Goal: Task Accomplishment & Management: Manage account settings

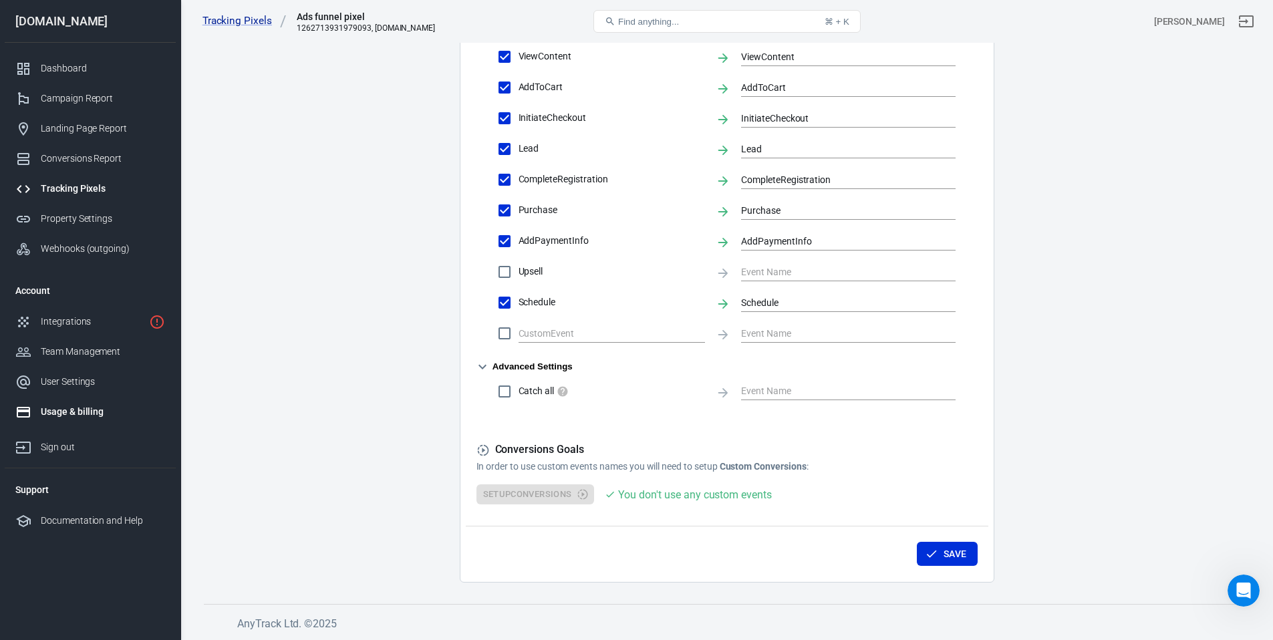
click at [87, 414] on div "Usage & billing" at bounding box center [103, 412] width 124 height 14
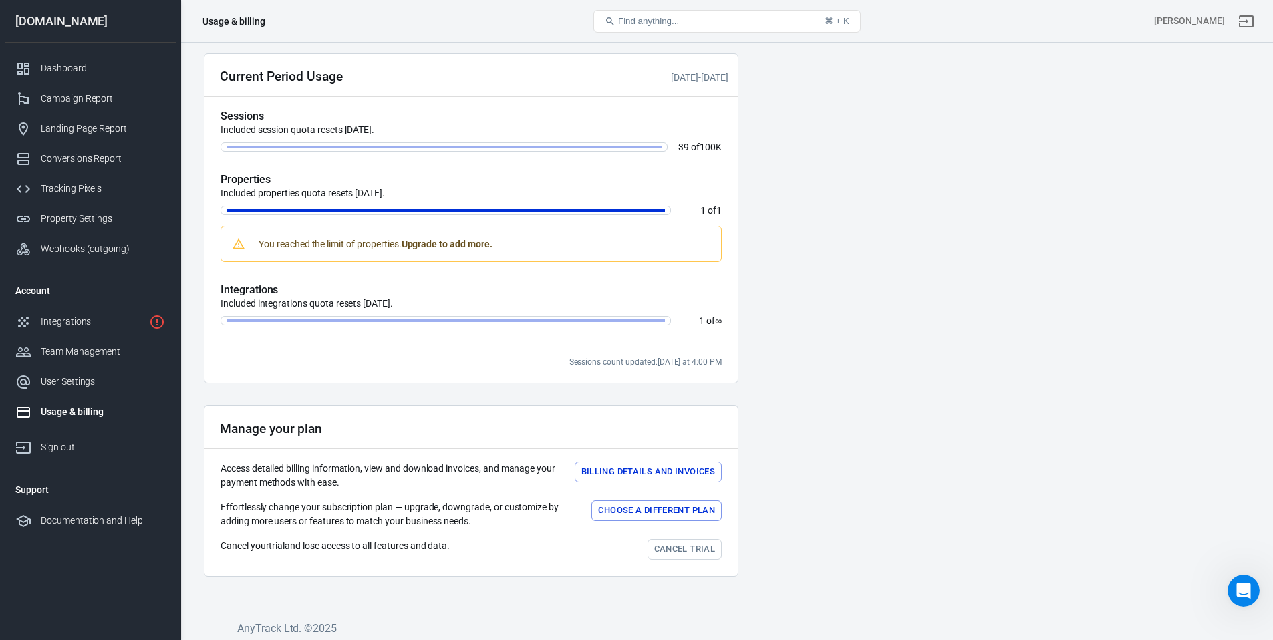
scroll to position [341, 0]
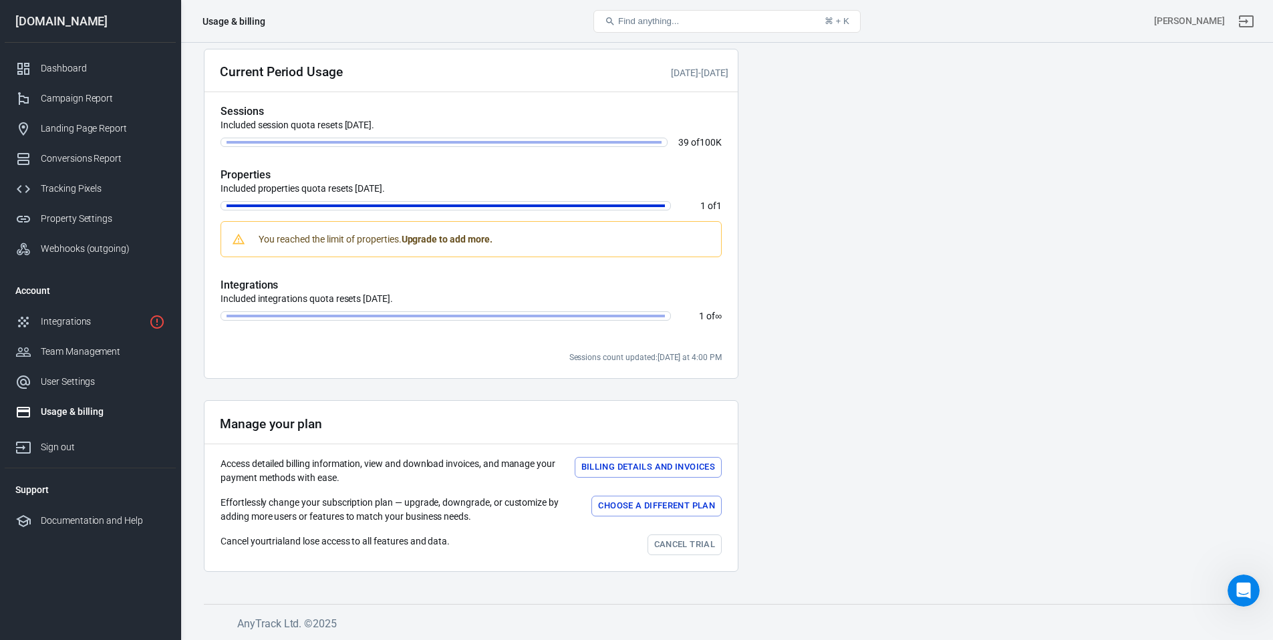
click at [661, 542] on link "Cancel trial" at bounding box center [684, 544] width 74 height 21
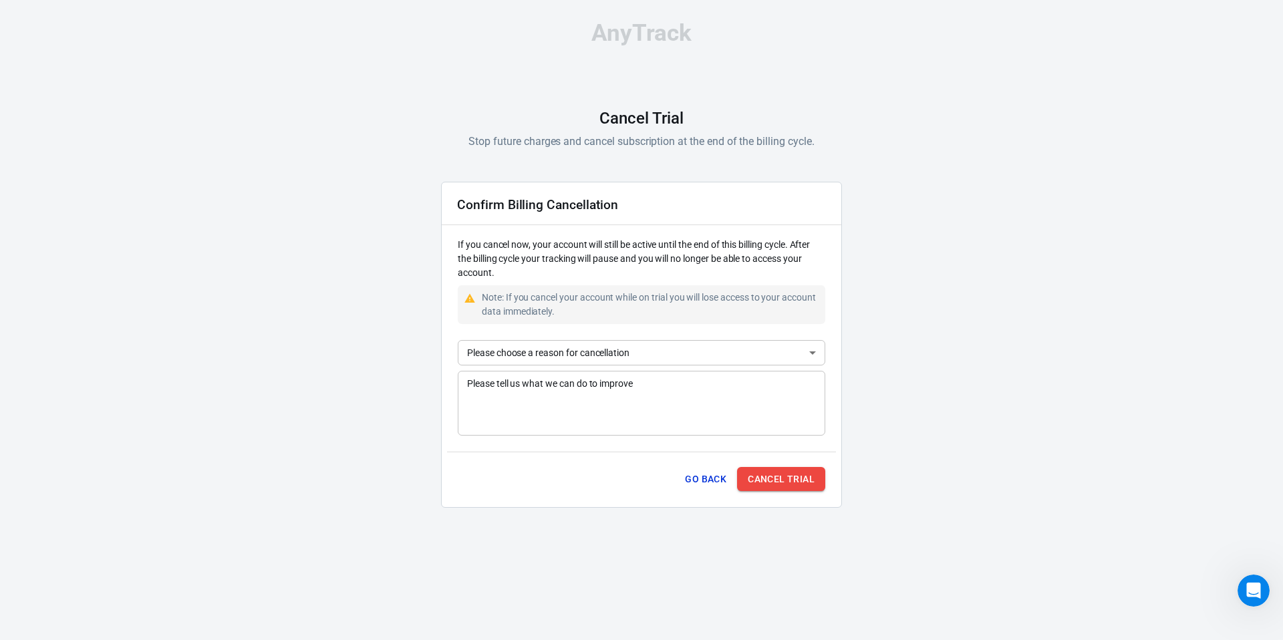
click at [765, 479] on button "Cancel Trial" at bounding box center [781, 479] width 88 height 25
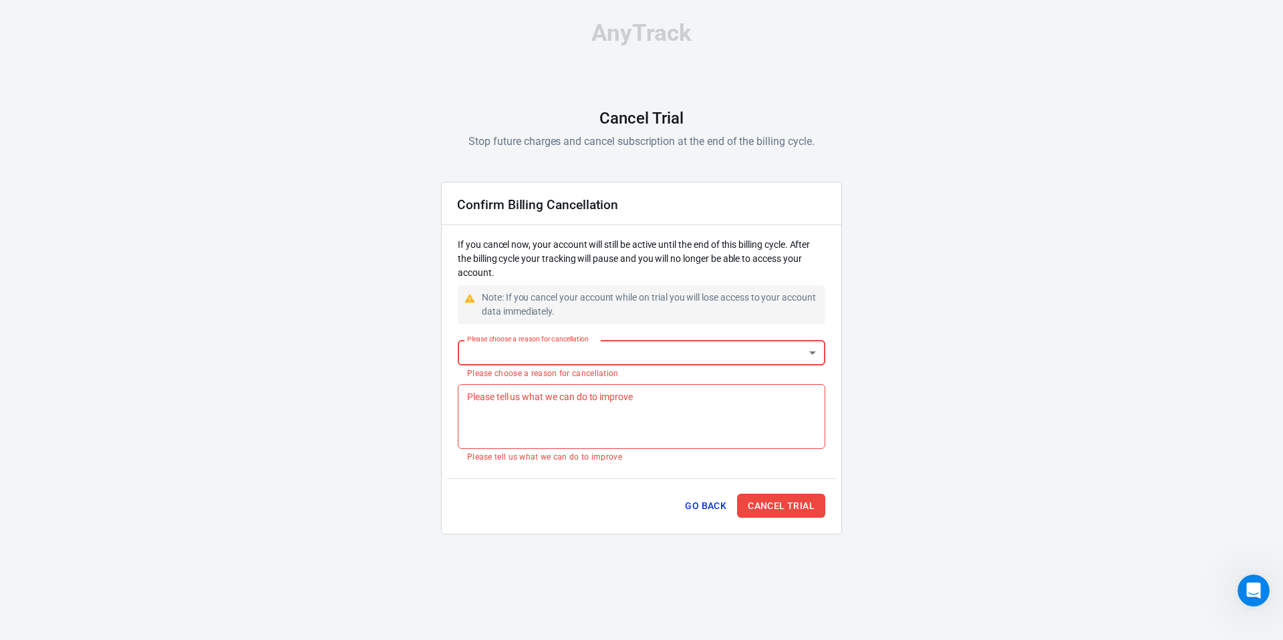
click at [664, 360] on body "AnyTrack Cancel Trial Stop future charges and cancel subscription at the end of…" at bounding box center [641, 283] width 1283 height 567
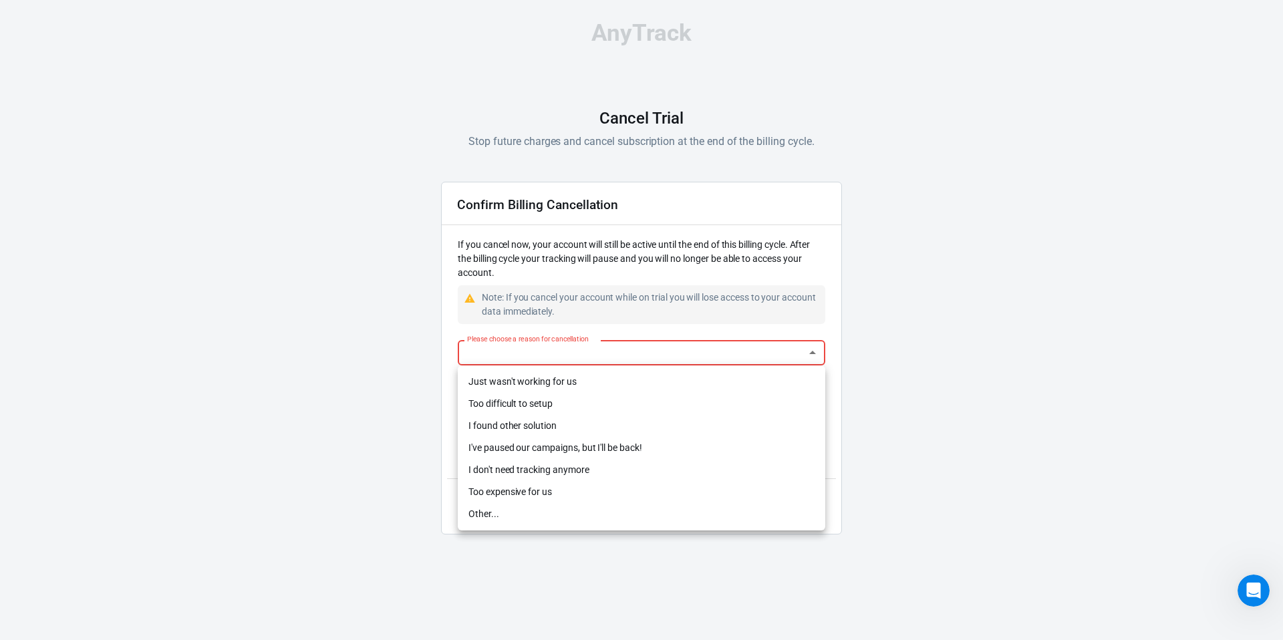
click at [595, 379] on li "Just wasn't working for us" at bounding box center [641, 382] width 367 height 22
type input "not-working"
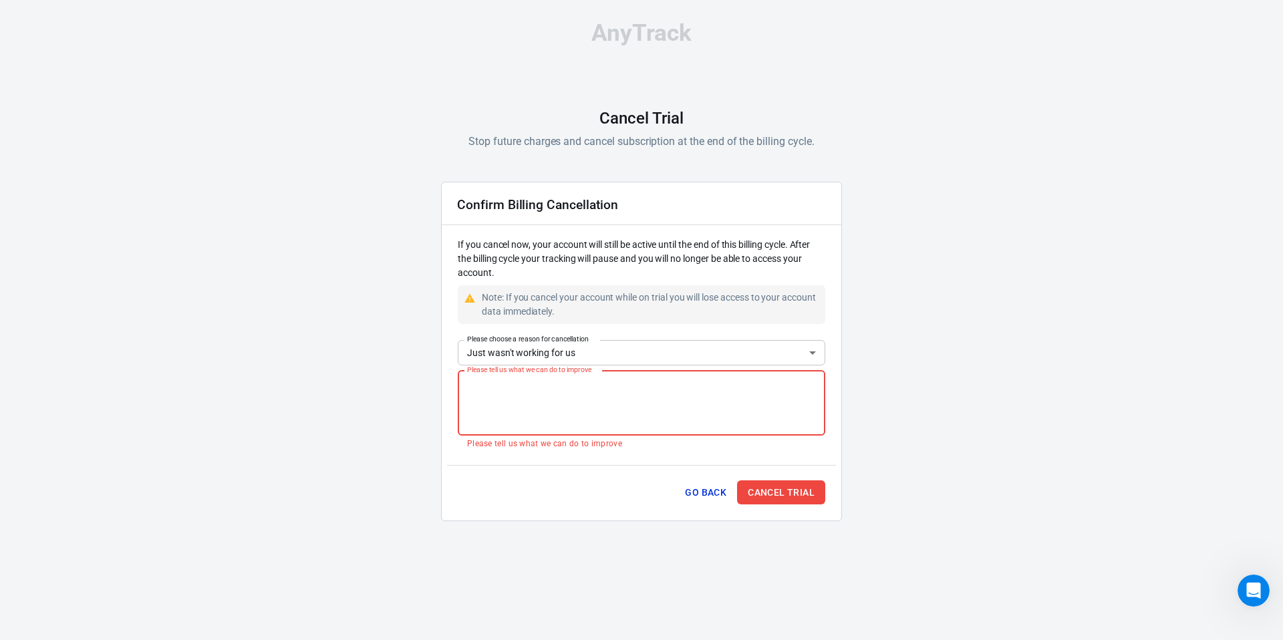
click at [593, 402] on textarea "Please tell us what we can do to improve" at bounding box center [641, 402] width 349 height 53
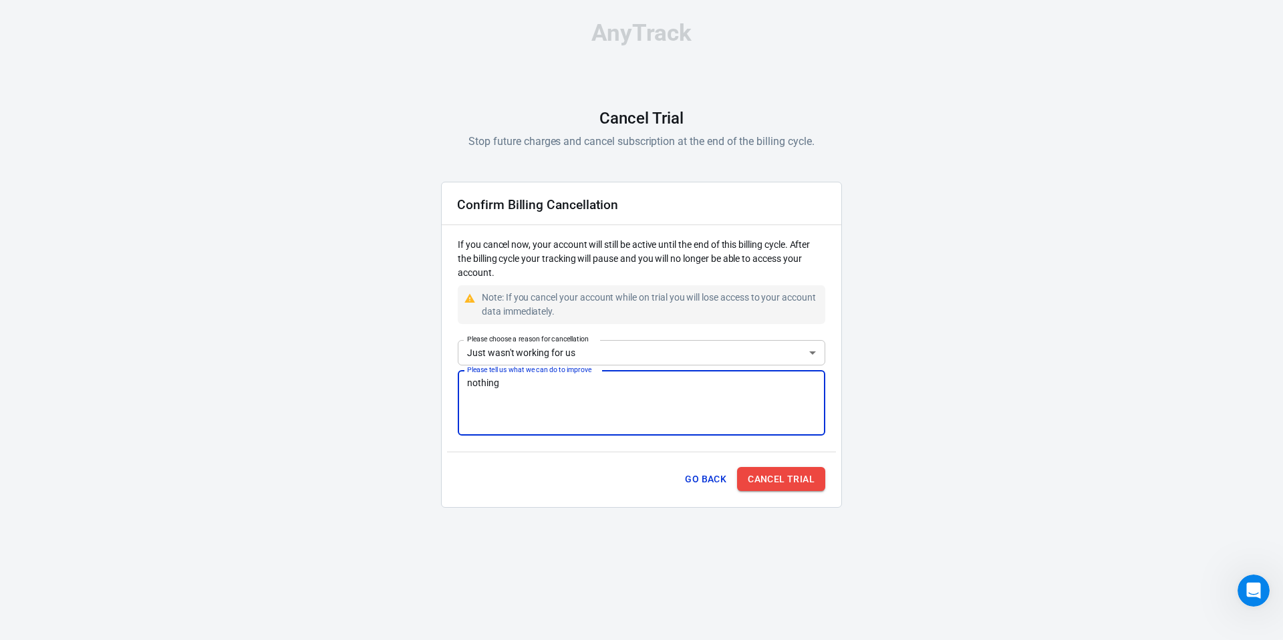
type textarea "nothing"
click at [778, 480] on button "Cancel Trial" at bounding box center [781, 479] width 88 height 25
